Goal: Navigation & Orientation: Find specific page/section

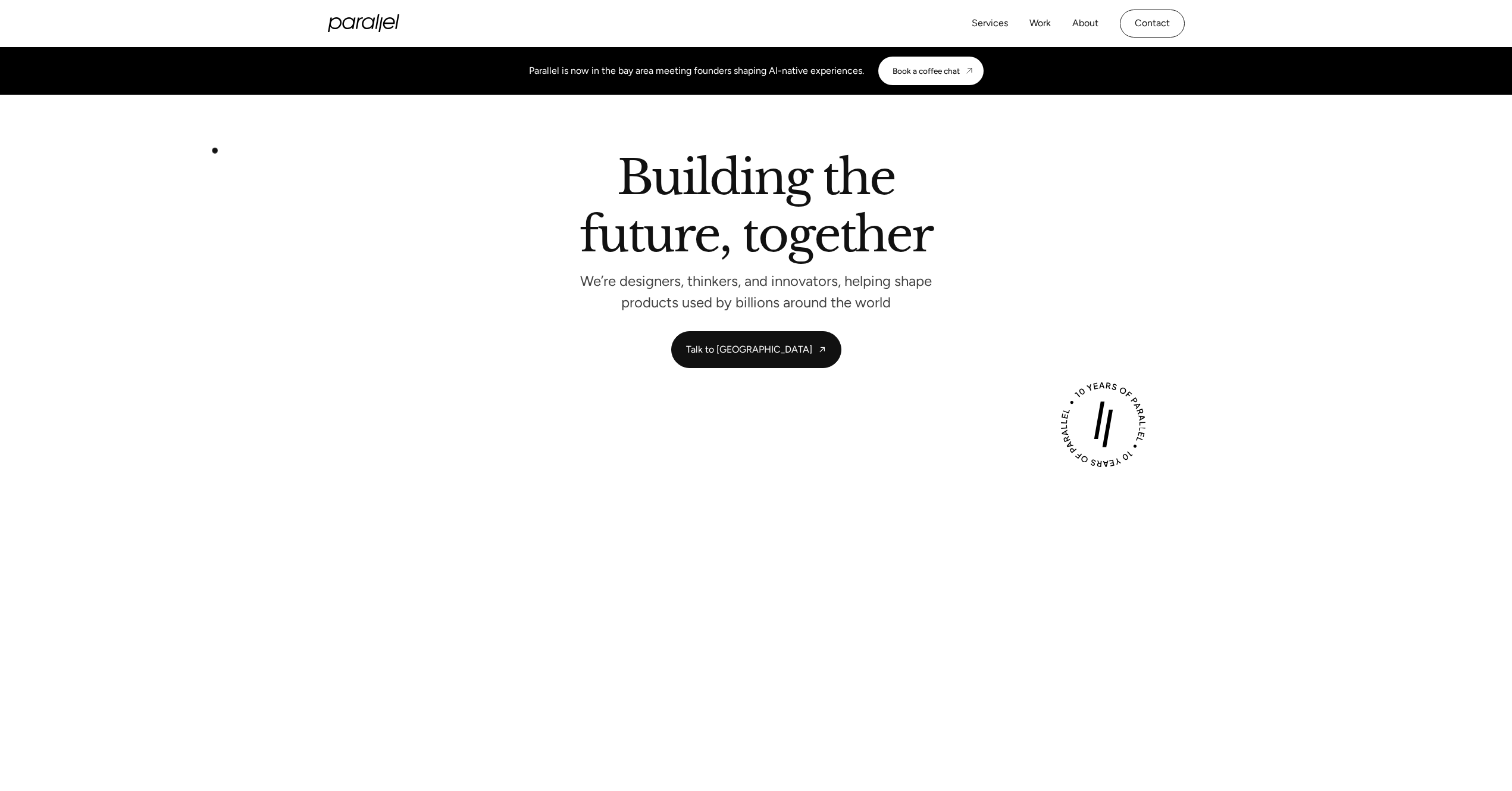
click at [218, 178] on div "Building the future, together We’re designers, thinkers, and innovators, helpin…" at bounding box center [756, 261] width 1512 height 214
click at [177, 259] on div "Building the future, together We’re designers, thinkers, and innovators, helpin…" at bounding box center [756, 261] width 1512 height 214
click at [1087, 19] on link "About" at bounding box center [1085, 24] width 26 height 17
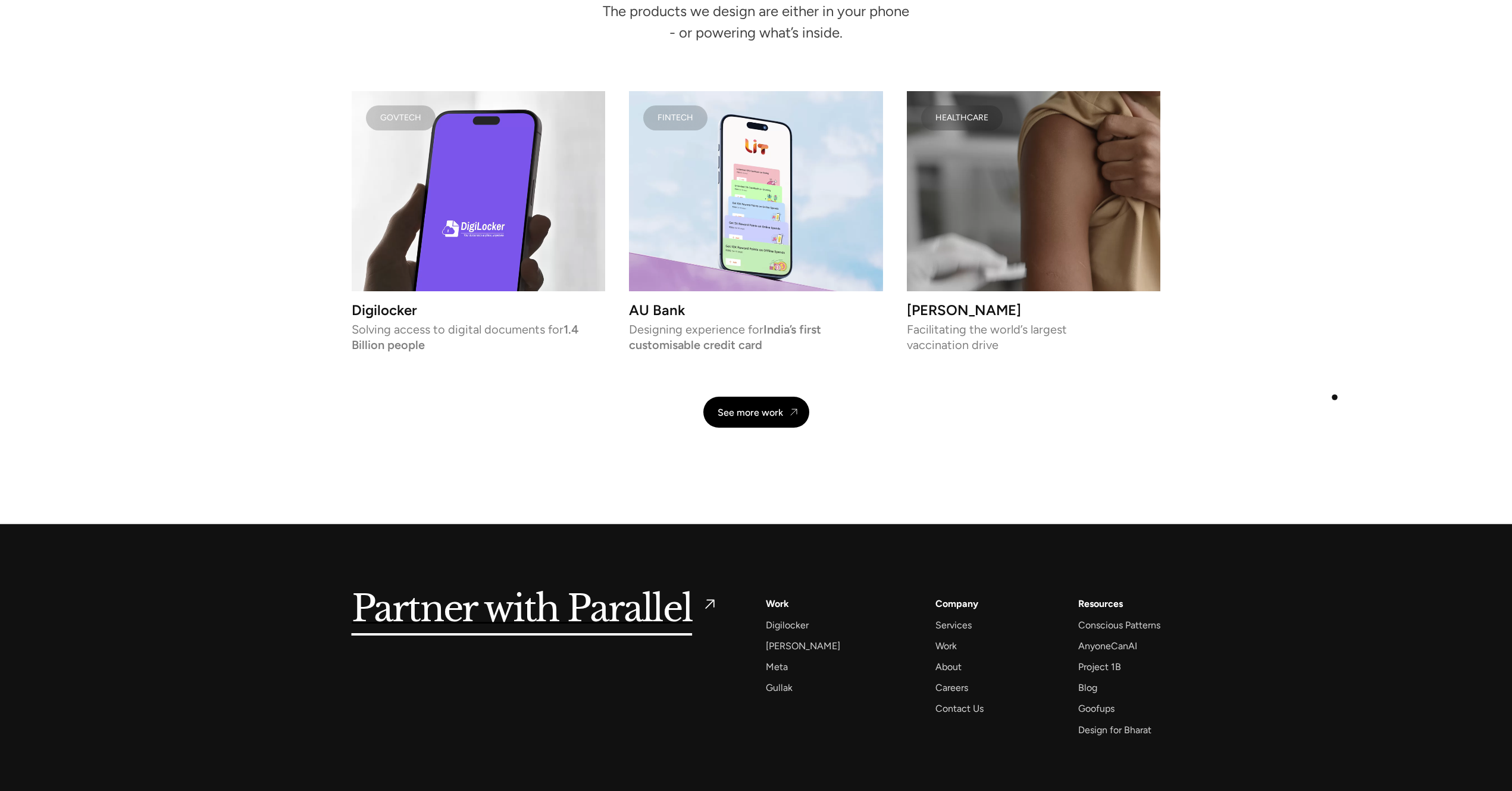
scroll to position [2825, 0]
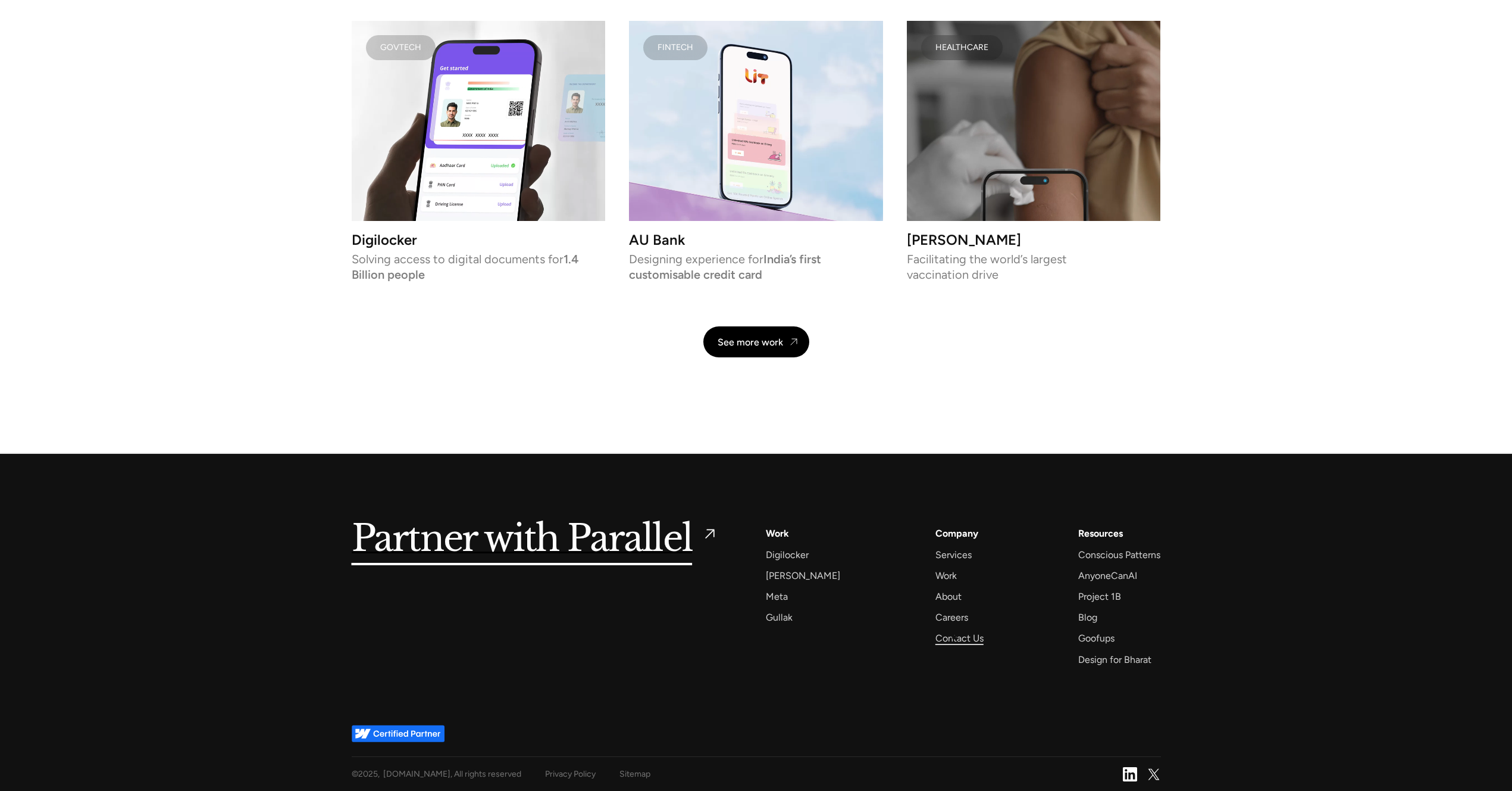
click at [952, 636] on div "Contact Us" at bounding box center [960, 638] width 48 height 16
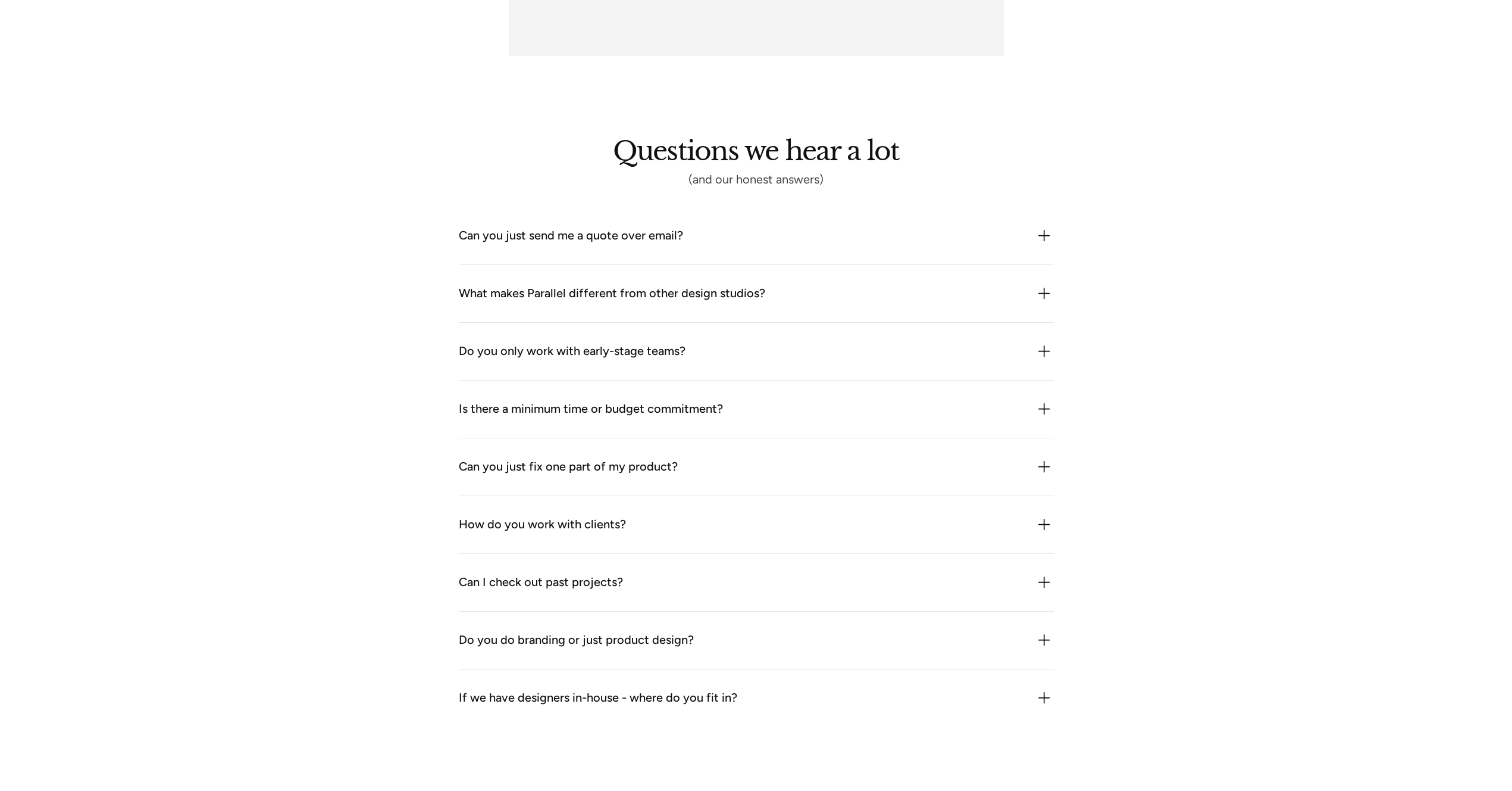
scroll to position [932, 0]
click at [1045, 232] on img at bounding box center [1044, 234] width 19 height 19
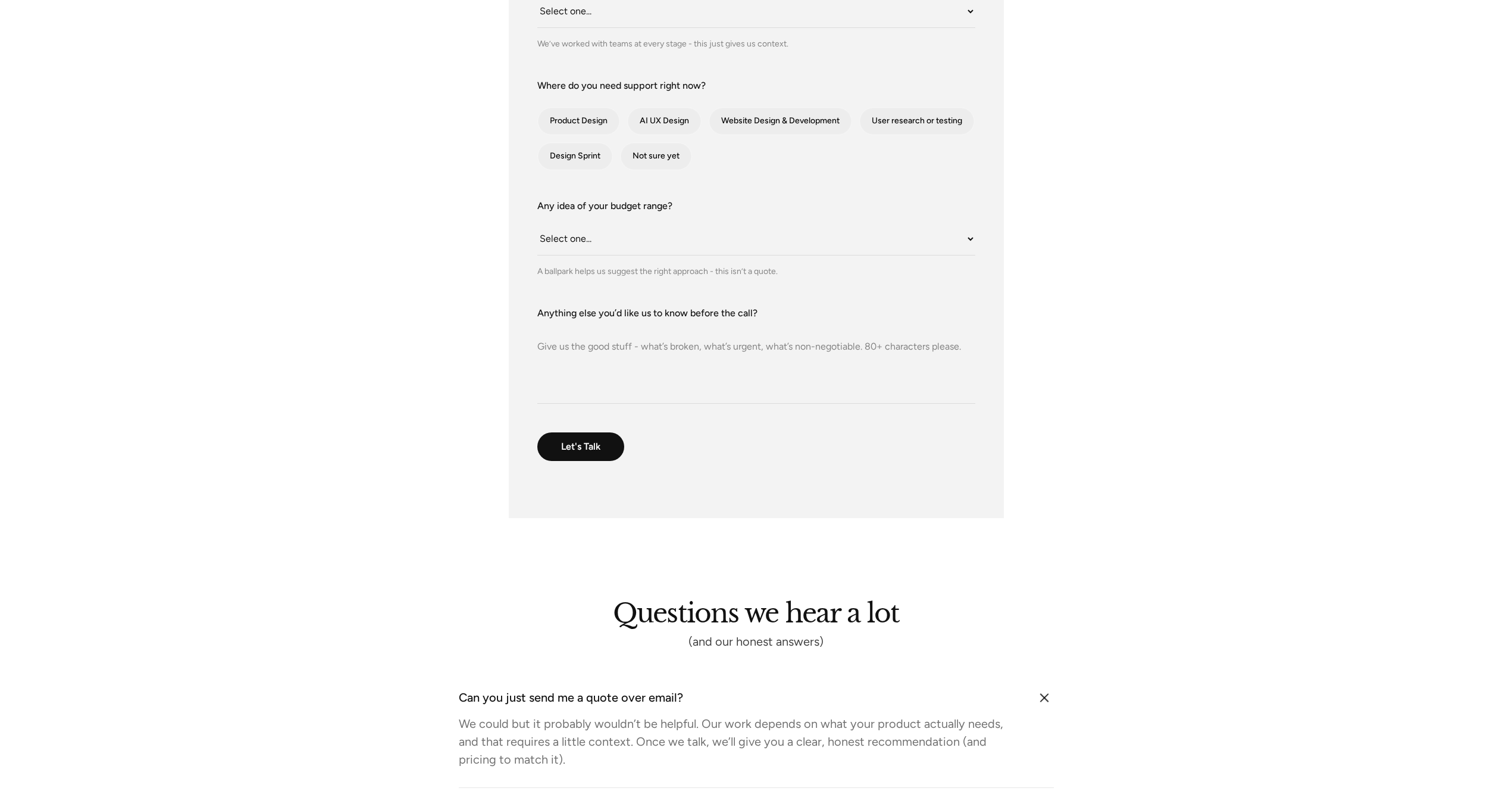
scroll to position [0, 0]
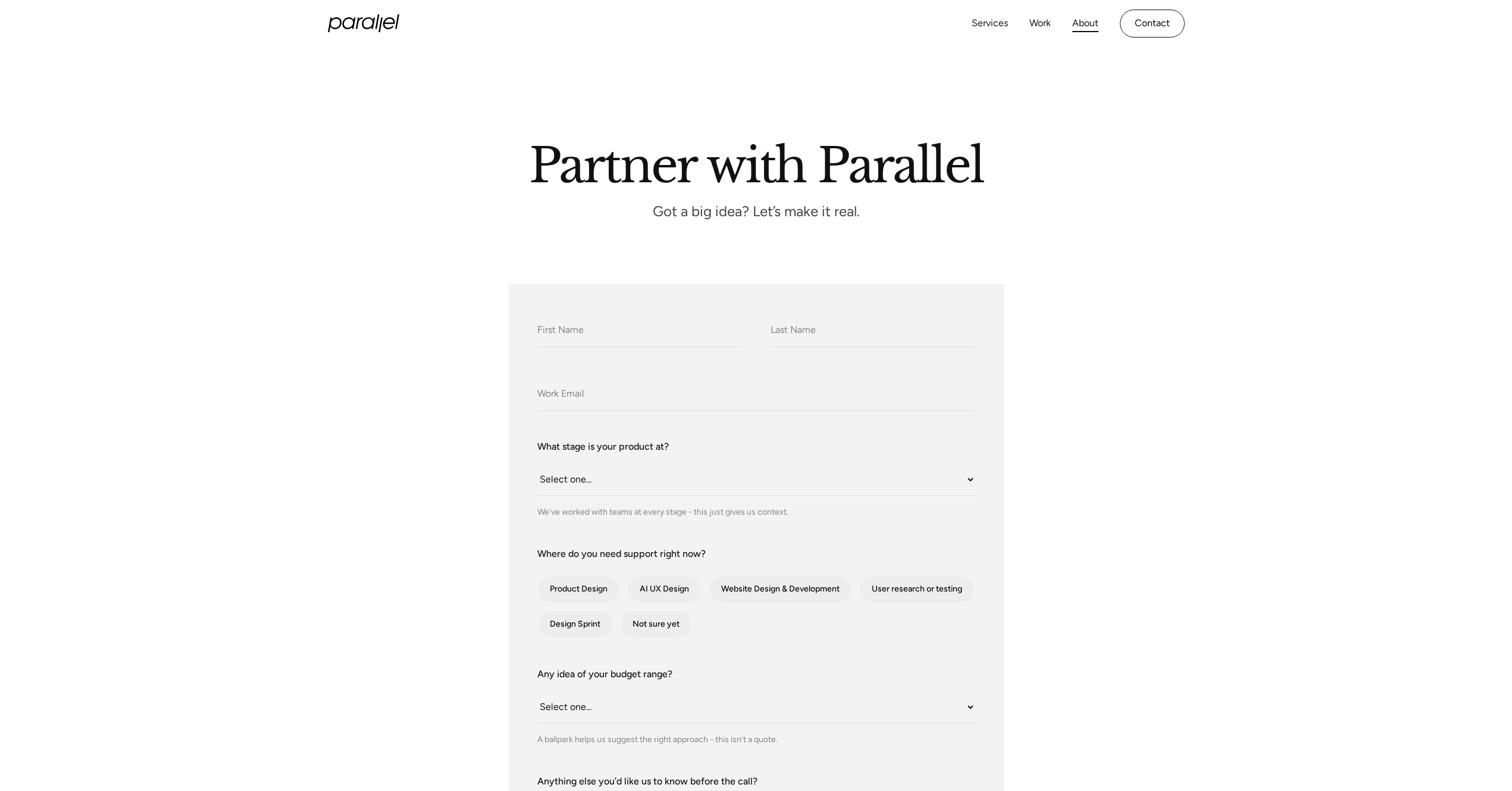
click at [1086, 20] on link "About" at bounding box center [1085, 24] width 26 height 17
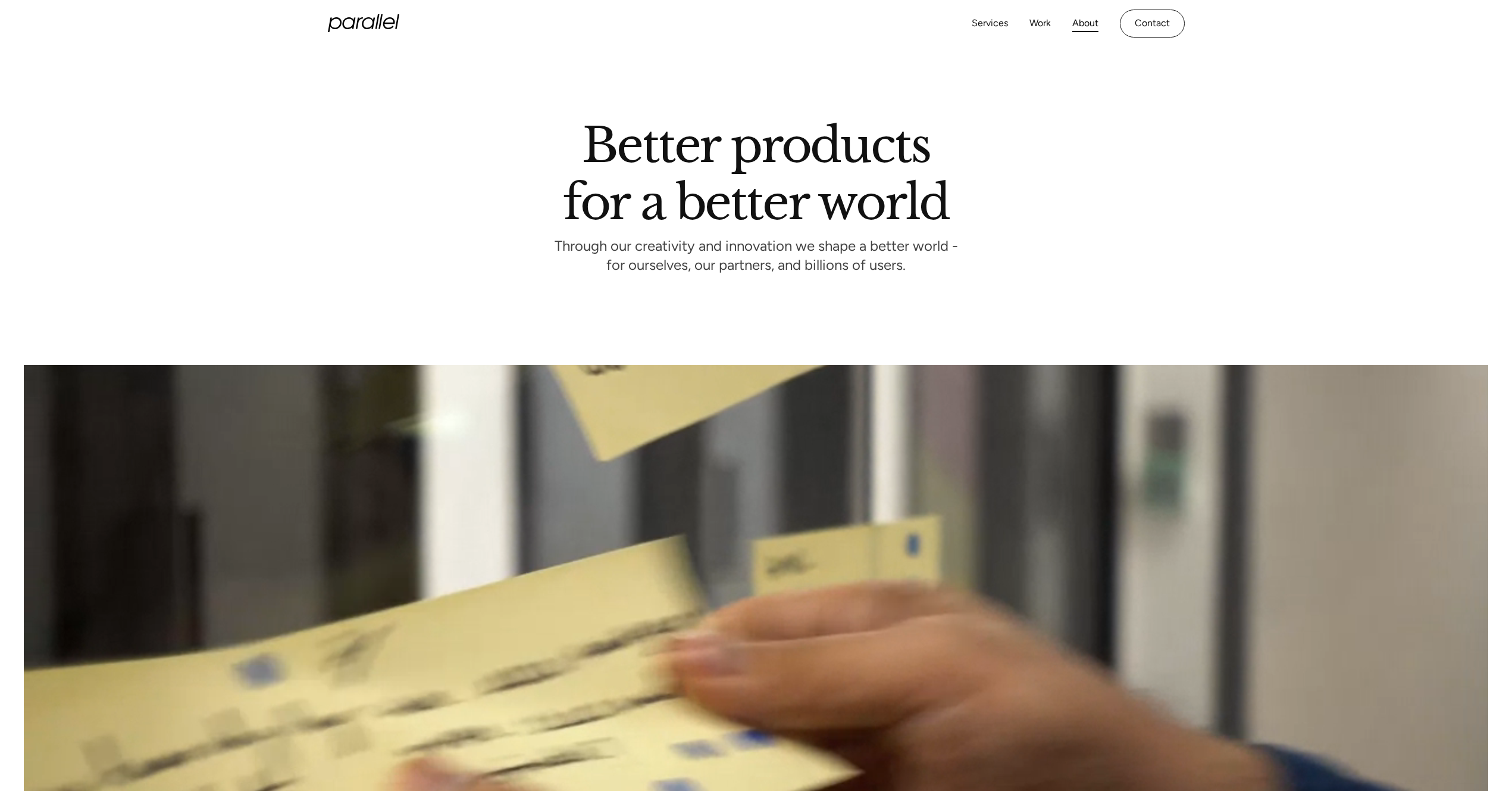
click at [357, 19] on icon "home" at bounding box center [363, 23] width 71 height 18
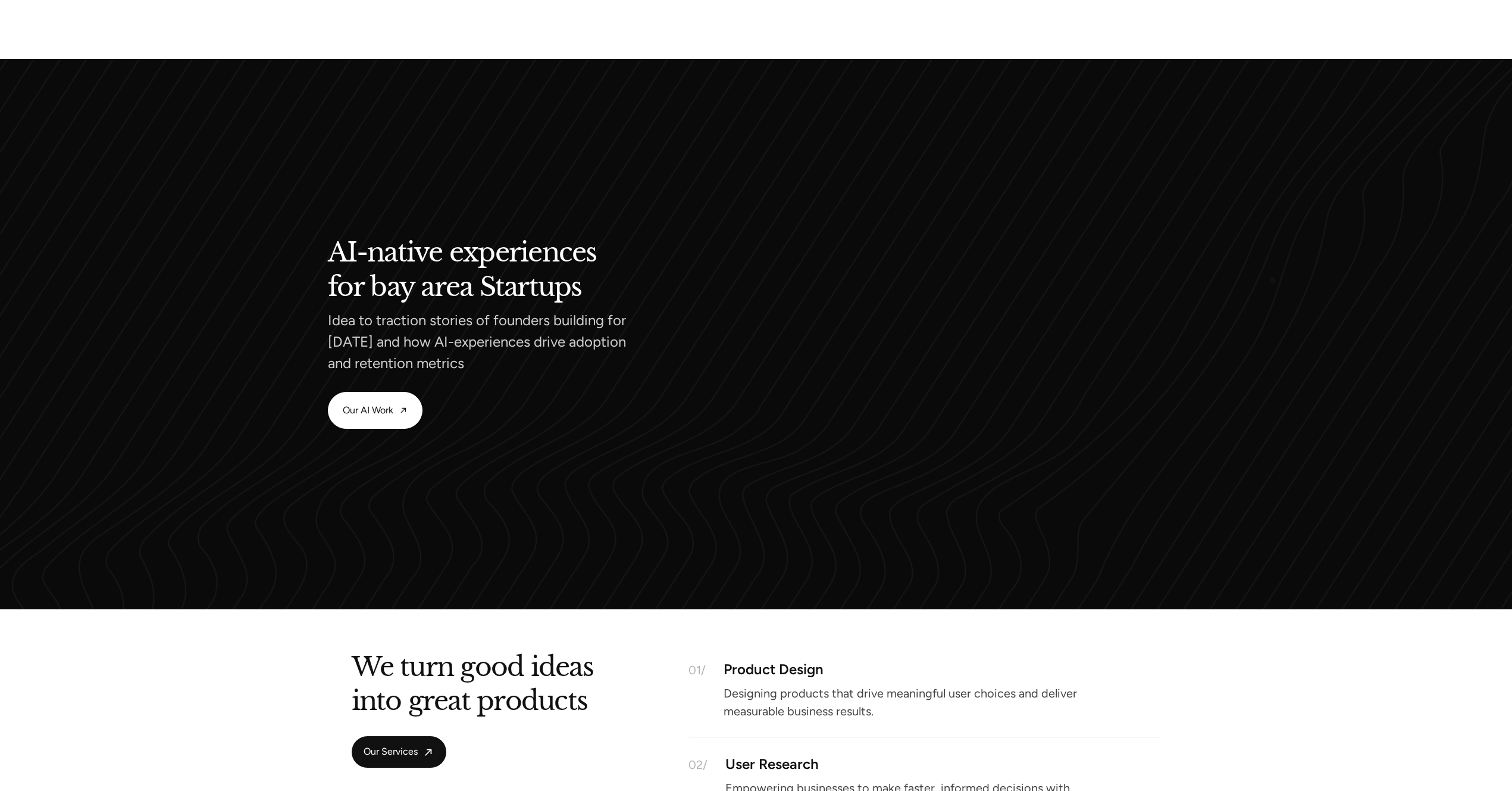
scroll to position [1059, 0]
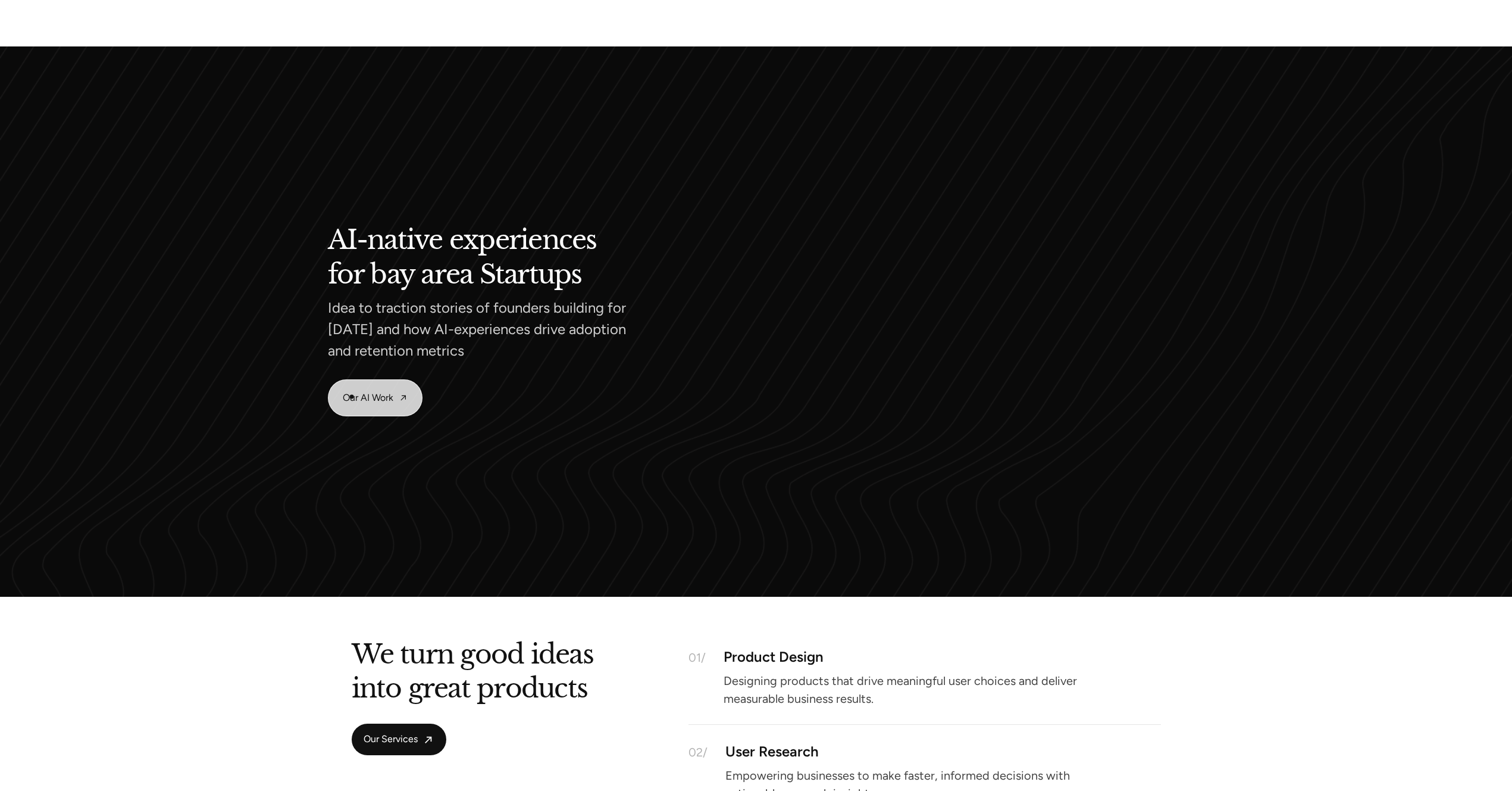
click at [352, 397] on link "Our AI Work" at bounding box center [375, 398] width 94 height 36
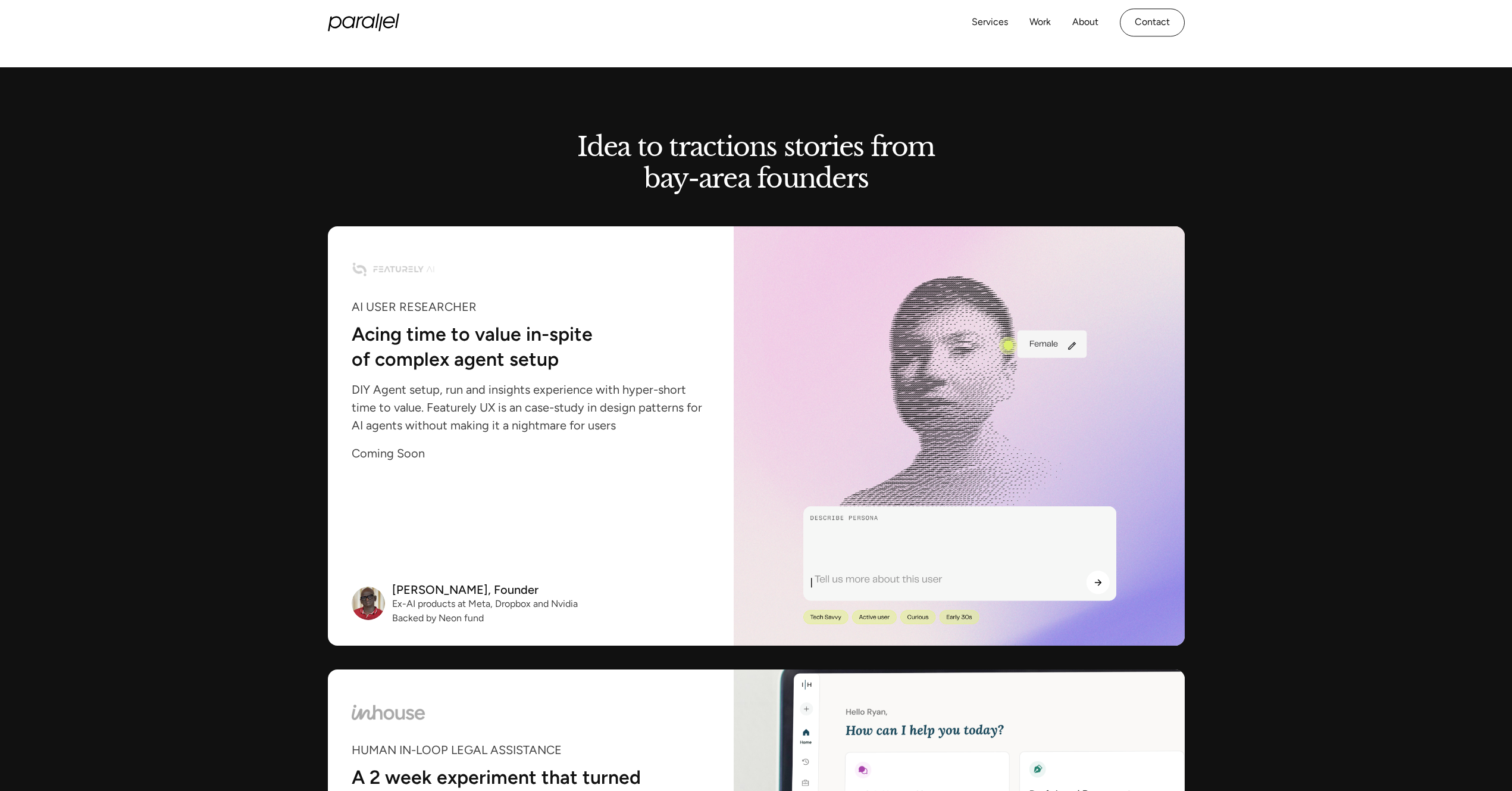
scroll to position [795, 0]
